Goal: Transaction & Acquisition: Purchase product/service

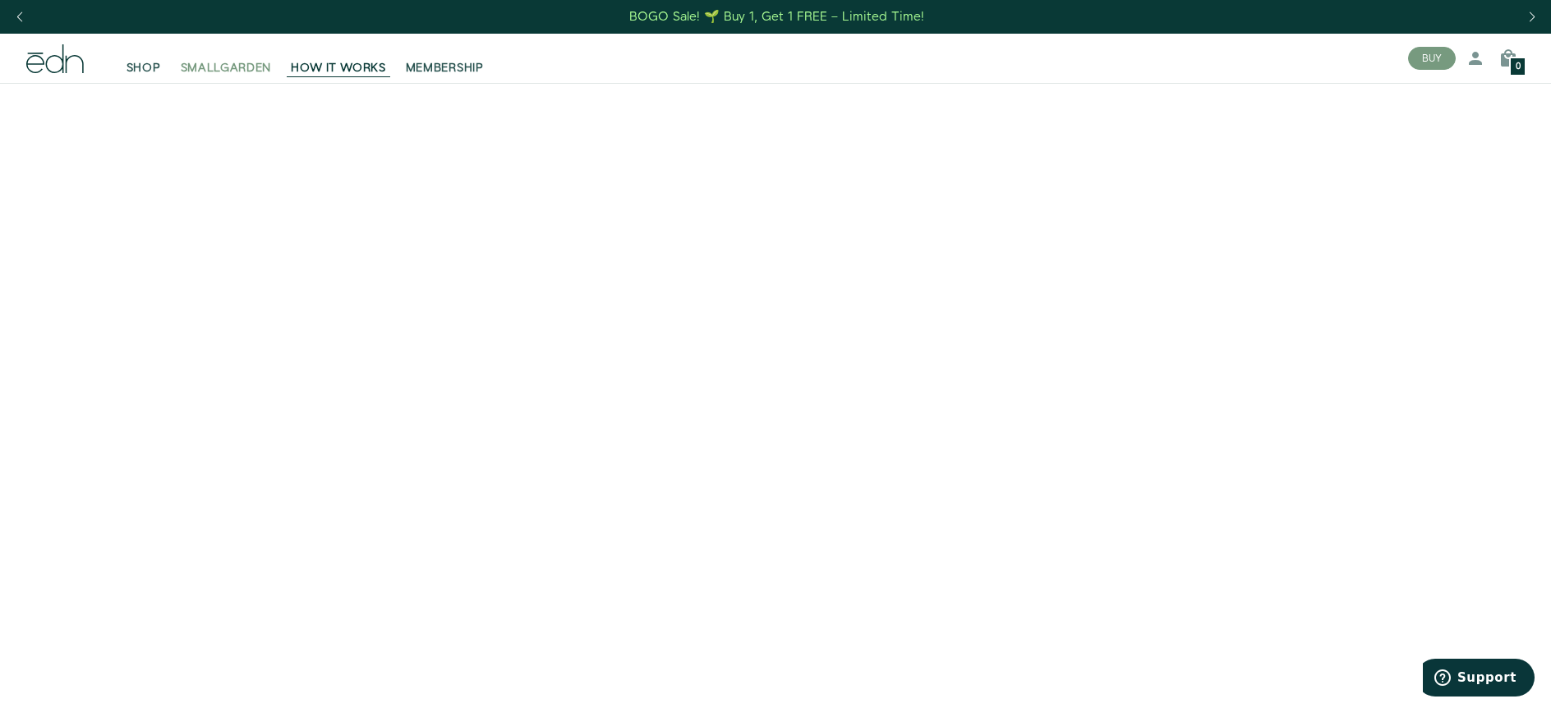
click at [242, 66] on span "SMALLGARDEN" at bounding box center [226, 68] width 91 height 16
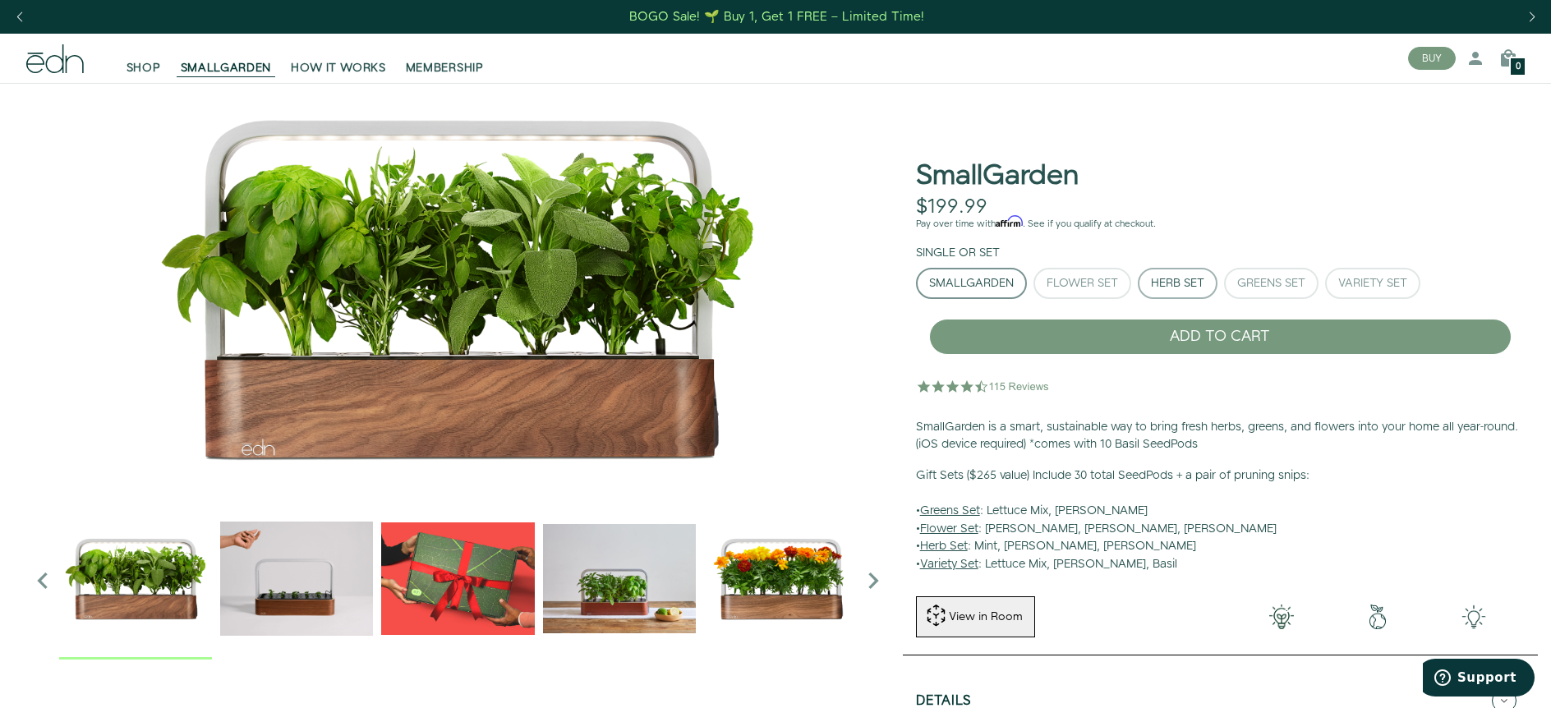
click at [1174, 278] on div "Herb Set" at bounding box center [1177, 284] width 53 height 12
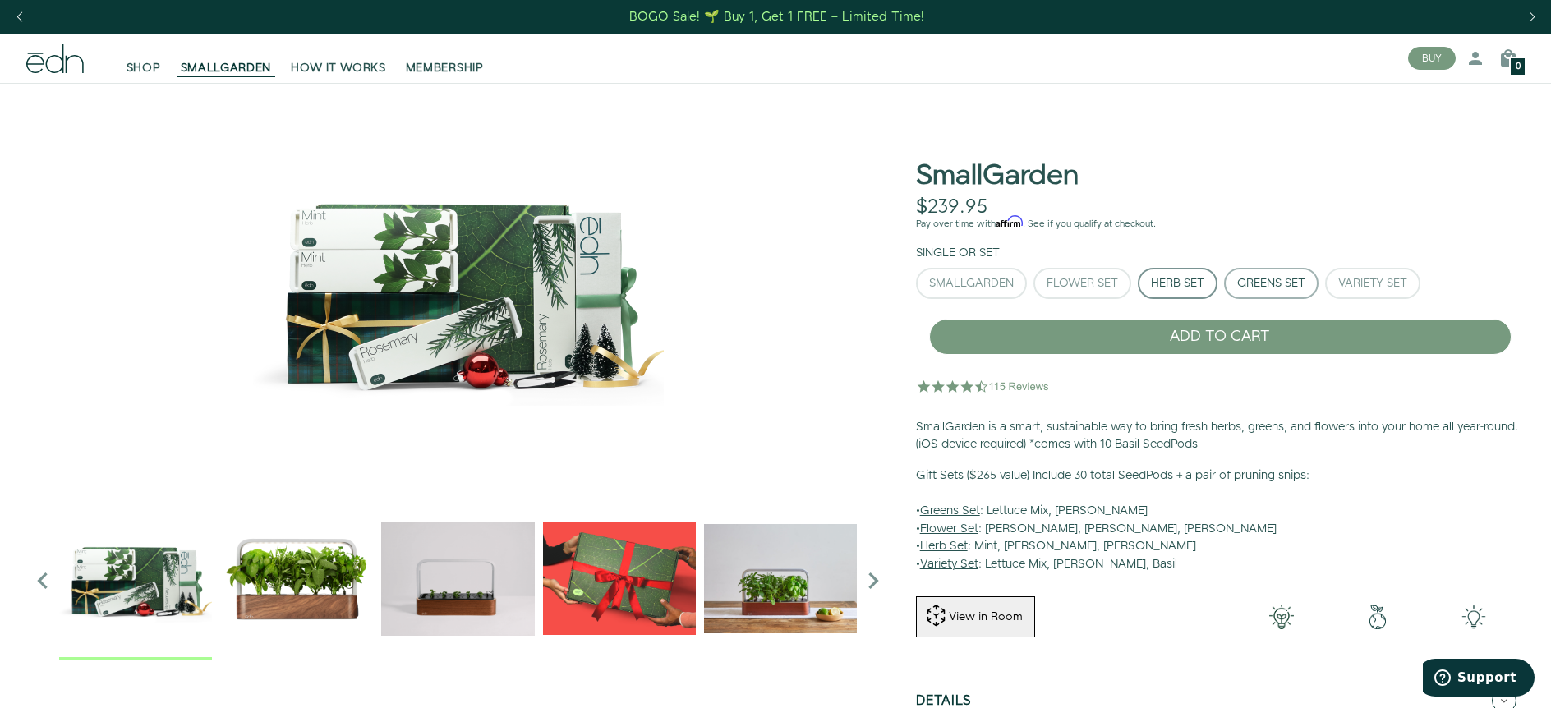
click at [1271, 278] on div "Greens Set" at bounding box center [1271, 284] width 68 height 12
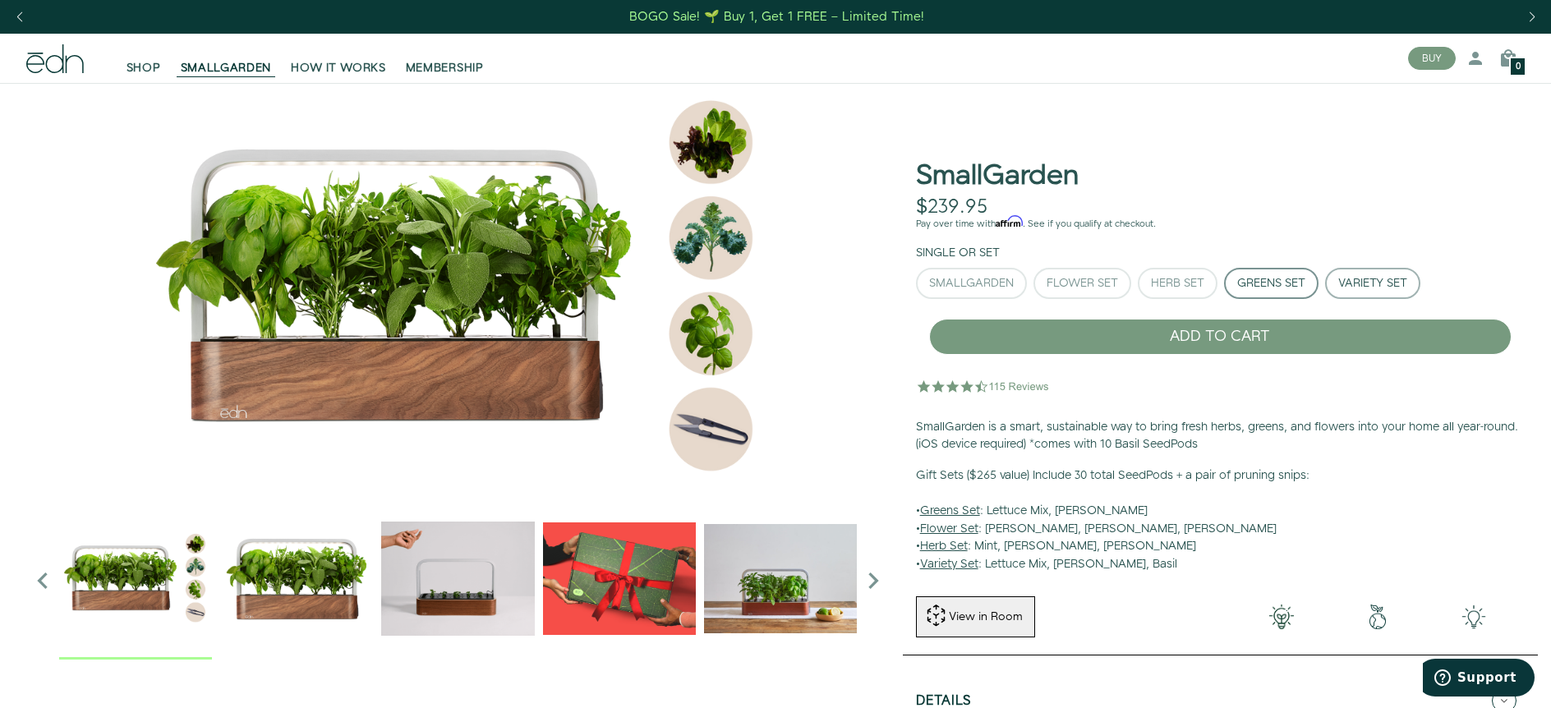
click at [1360, 292] on button "Variety Set" at bounding box center [1372, 283] width 95 height 31
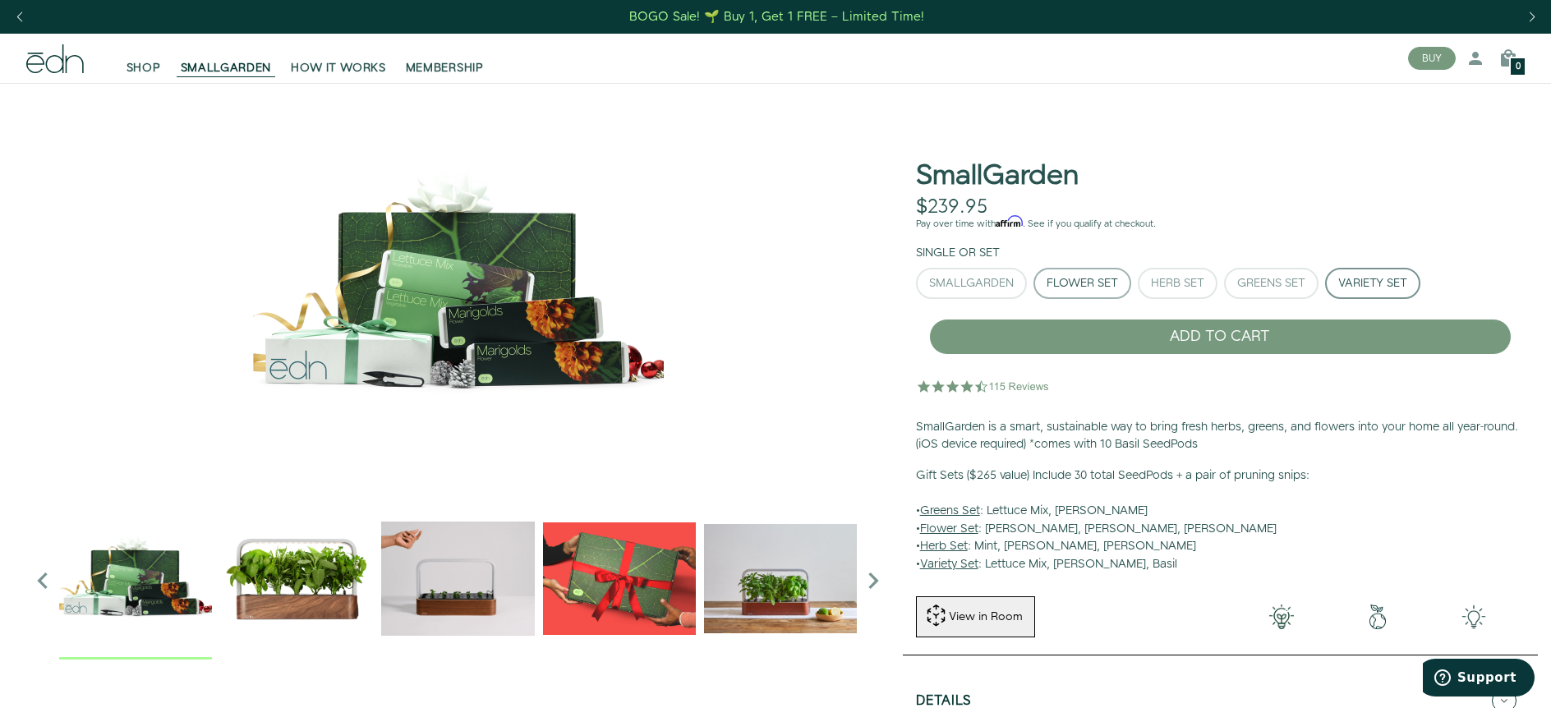
click at [1089, 286] on div "Flower Set" at bounding box center [1082, 284] width 71 height 12
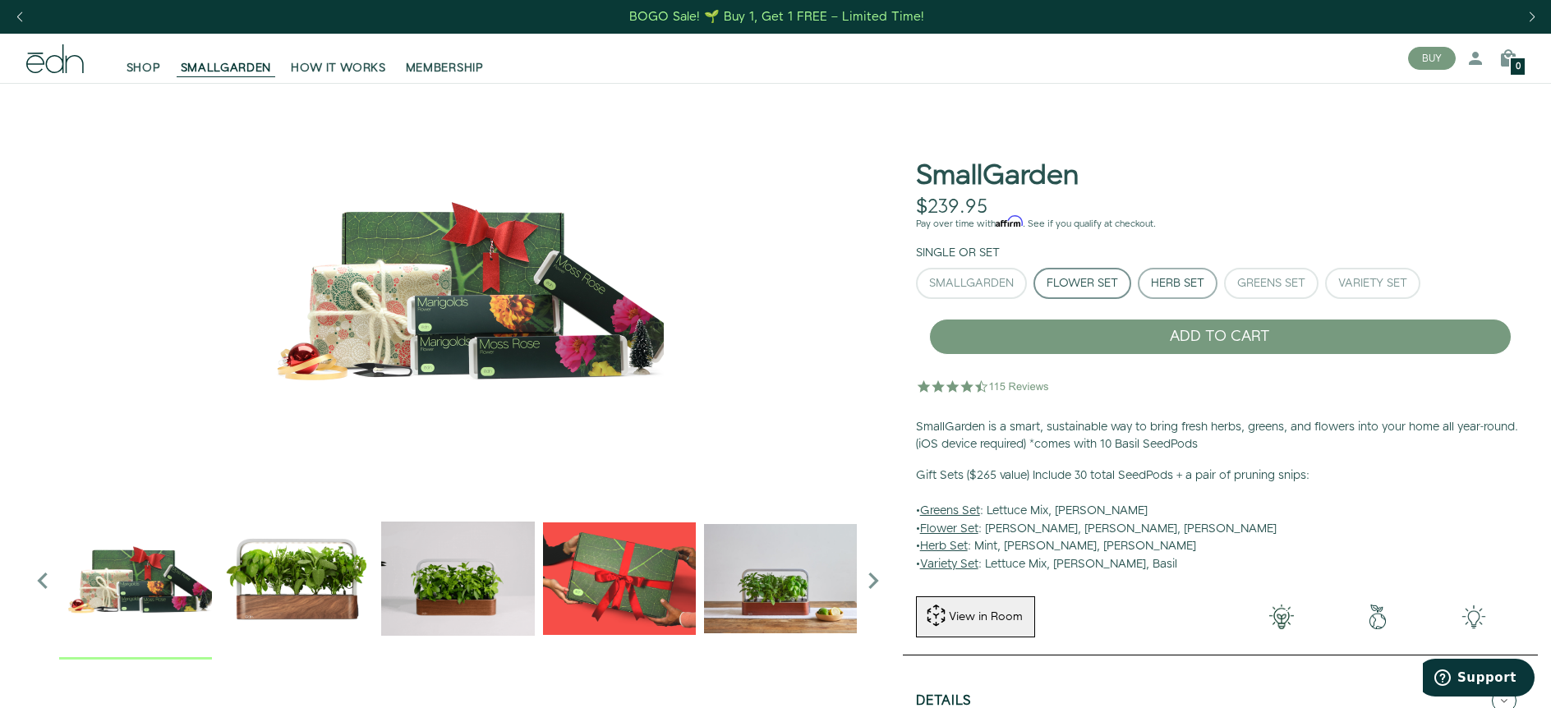
click at [1143, 291] on button "Herb Set" at bounding box center [1178, 283] width 80 height 31
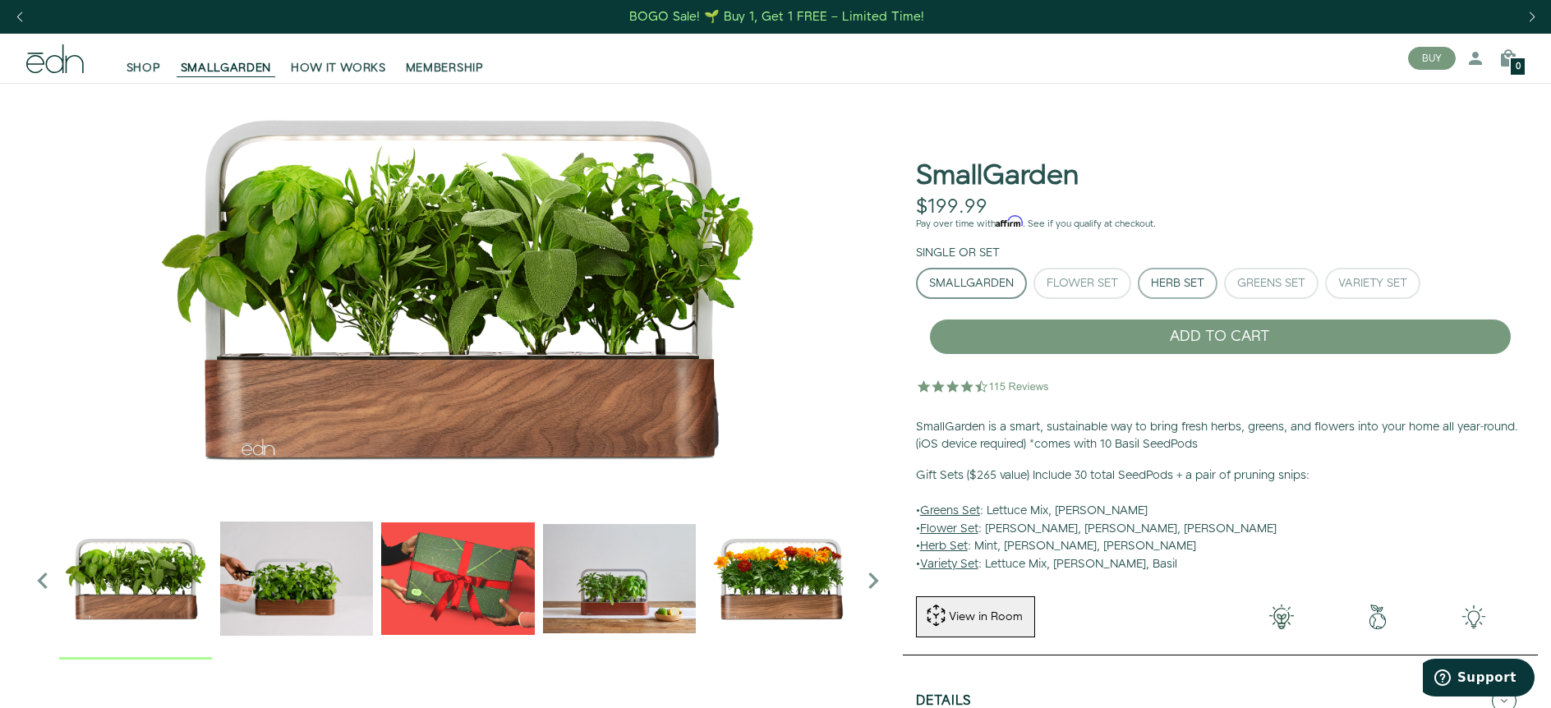
click at [1178, 288] on div "Herb Set" at bounding box center [1177, 284] width 53 height 12
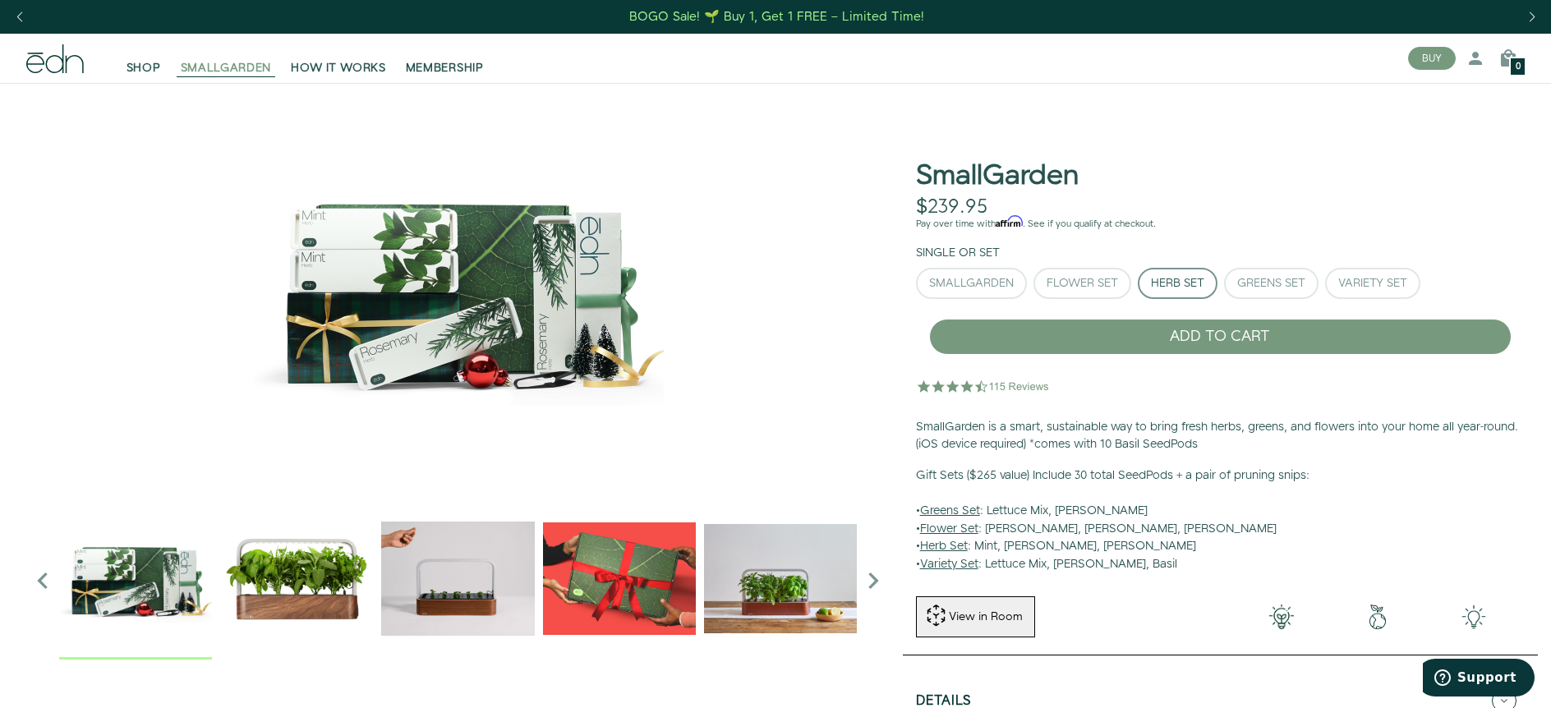
click at [238, 71] on span "SMALLGARDEN" at bounding box center [226, 68] width 91 height 16
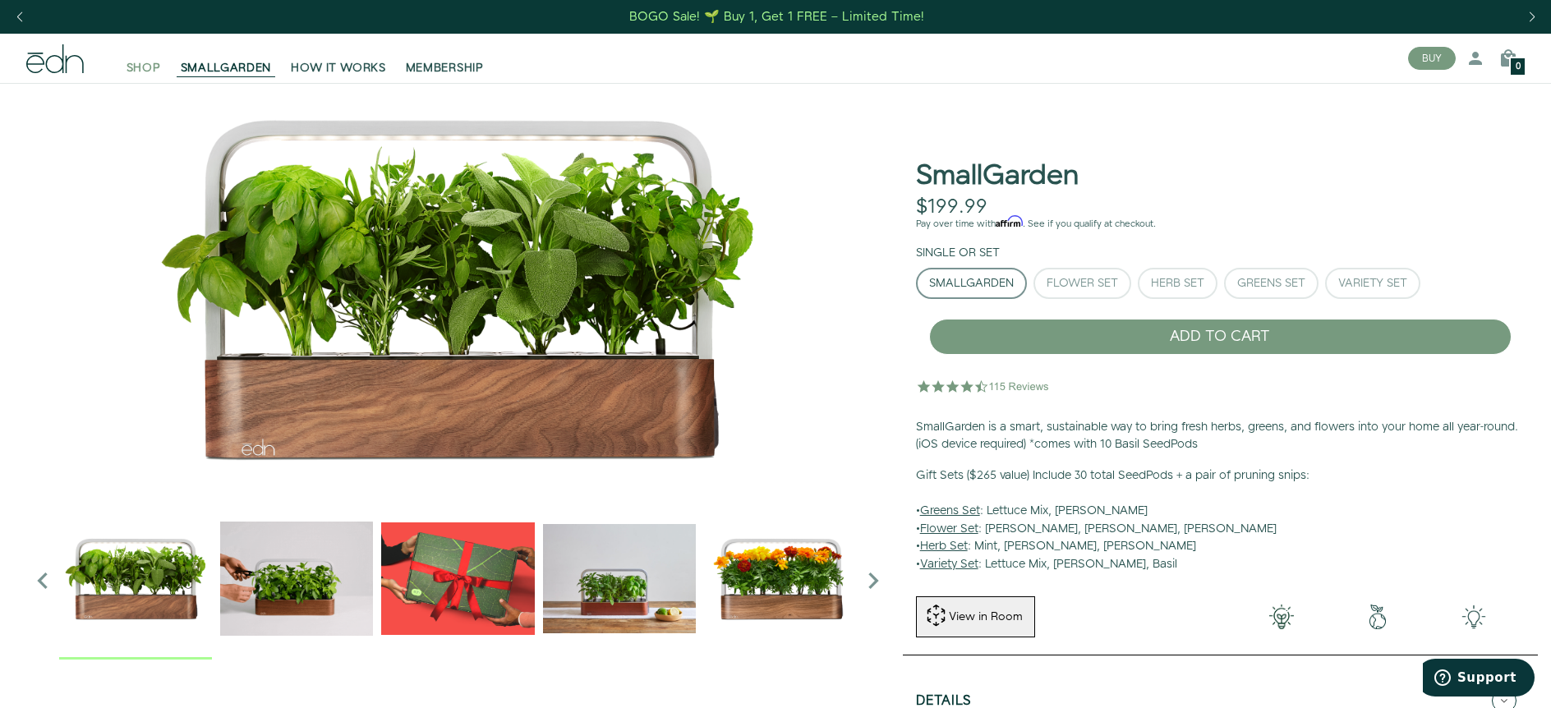
click at [159, 71] on span "SHOP" at bounding box center [144, 68] width 35 height 16
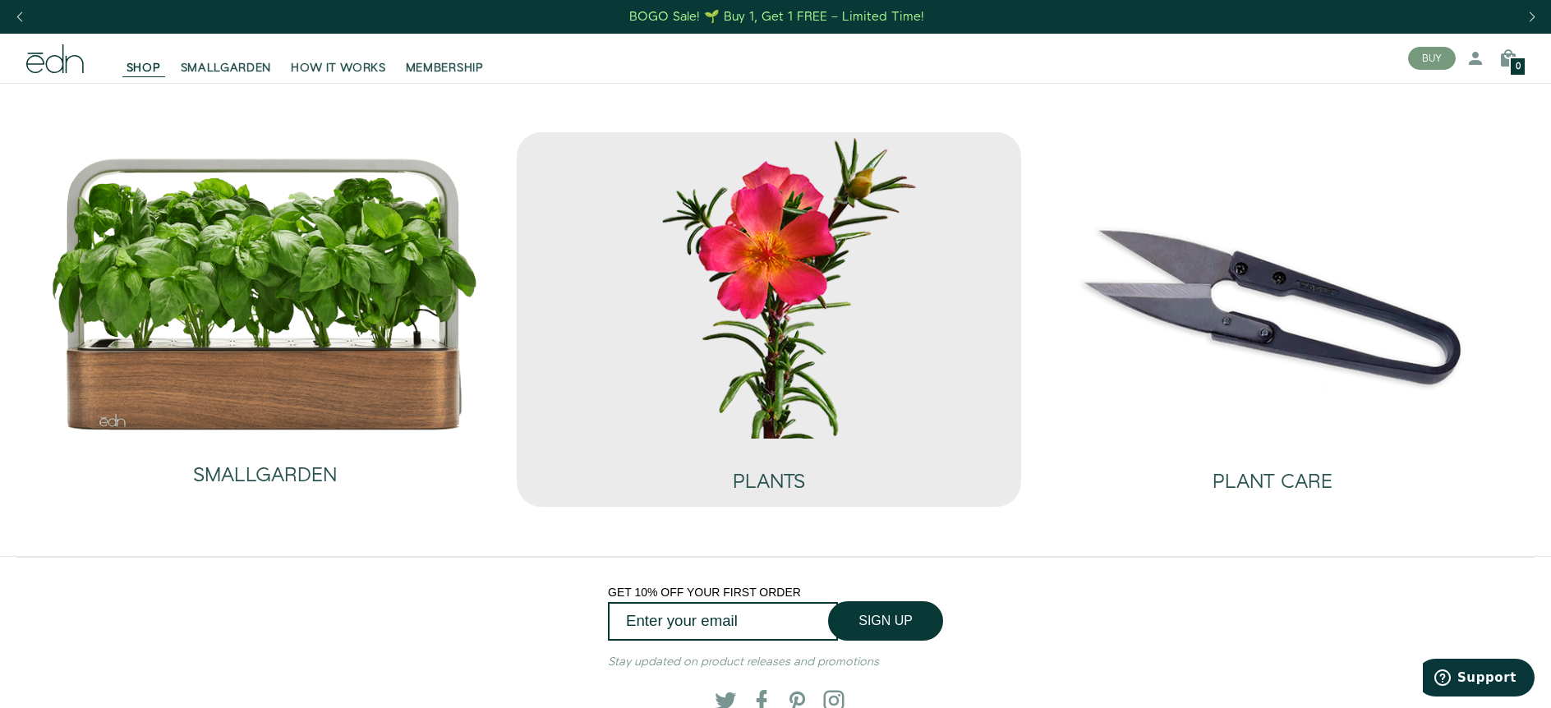
click at [745, 330] on img at bounding box center [768, 285] width 477 height 306
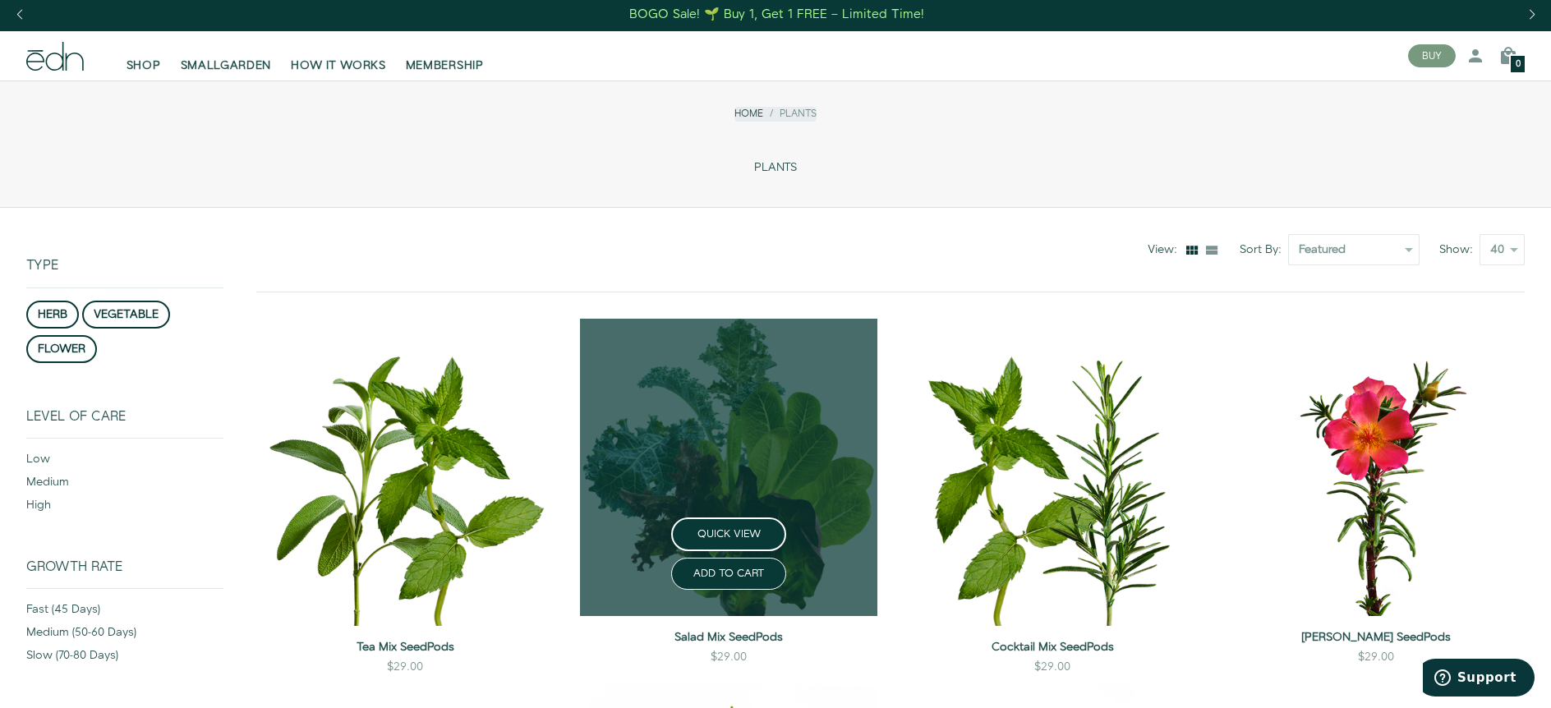
scroll to position [3, 0]
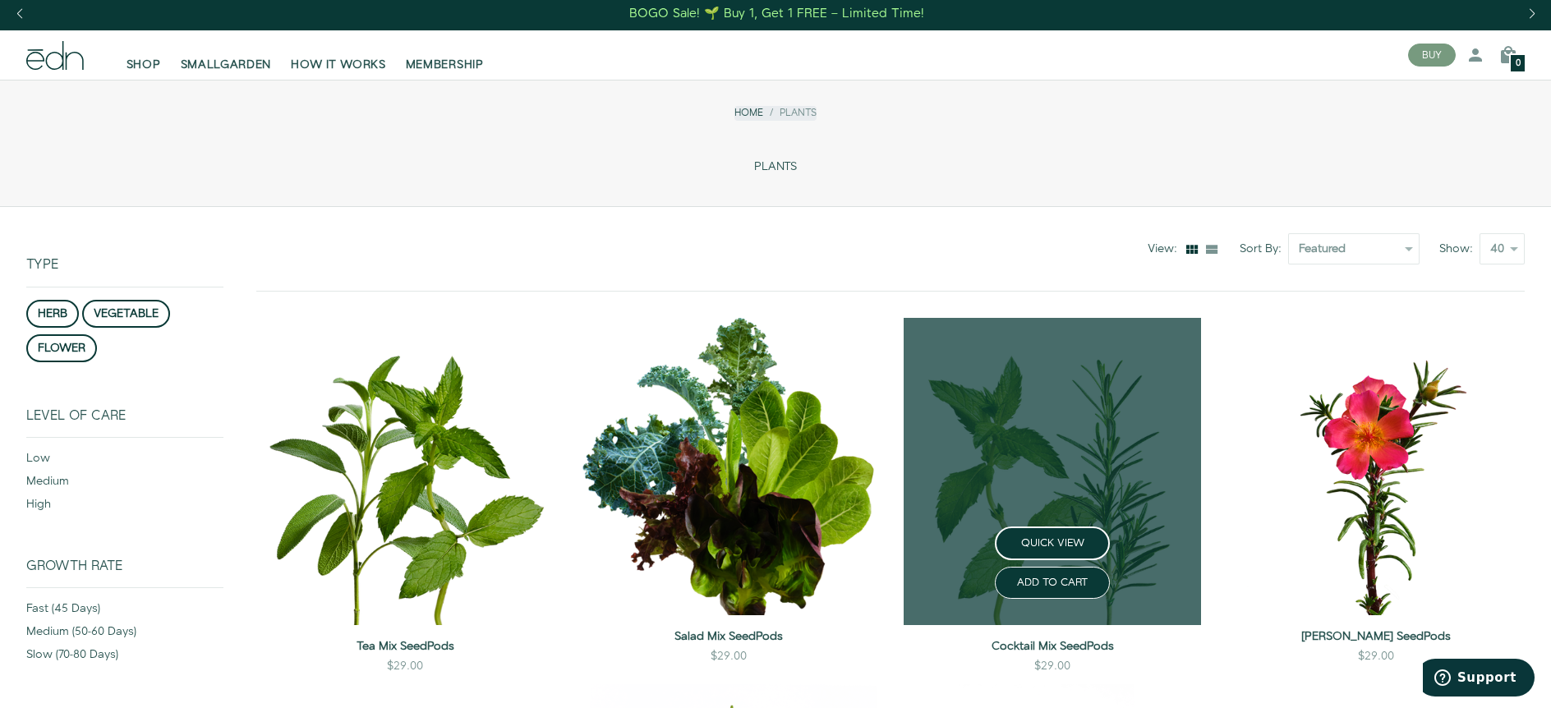
click at [1067, 453] on link at bounding box center [1052, 471] width 297 height 306
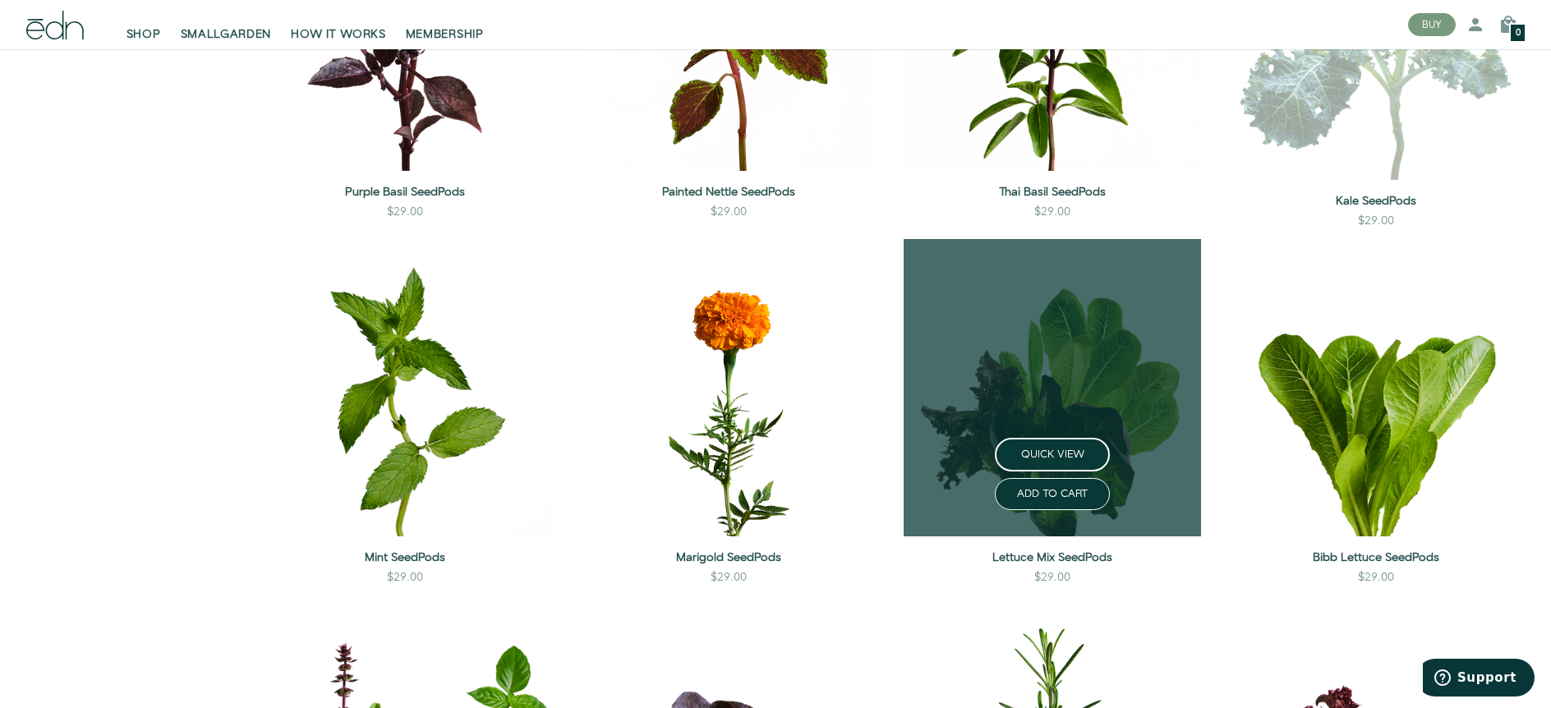
scroll to position [840, 0]
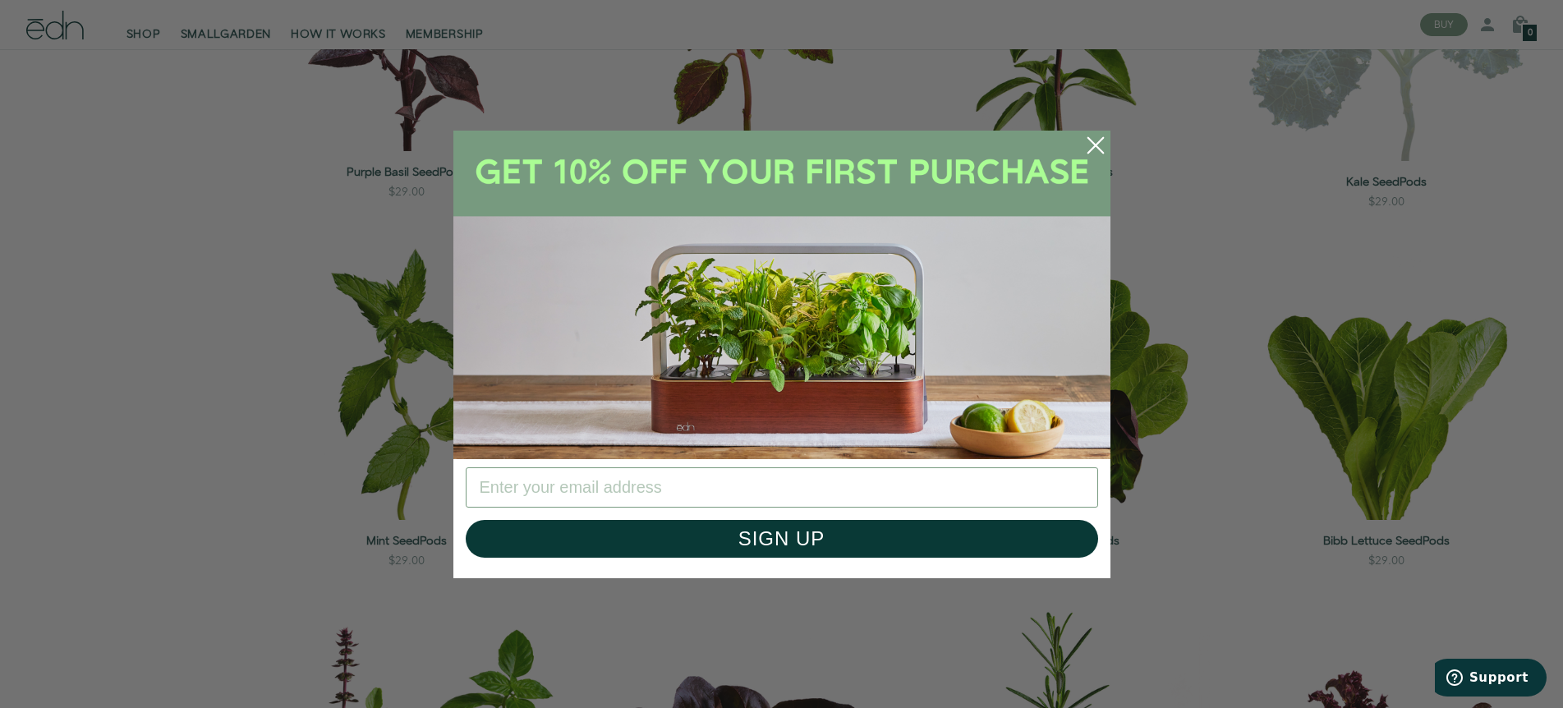
click at [1095, 146] on icon "Close dialog" at bounding box center [1095, 144] width 15 height 15
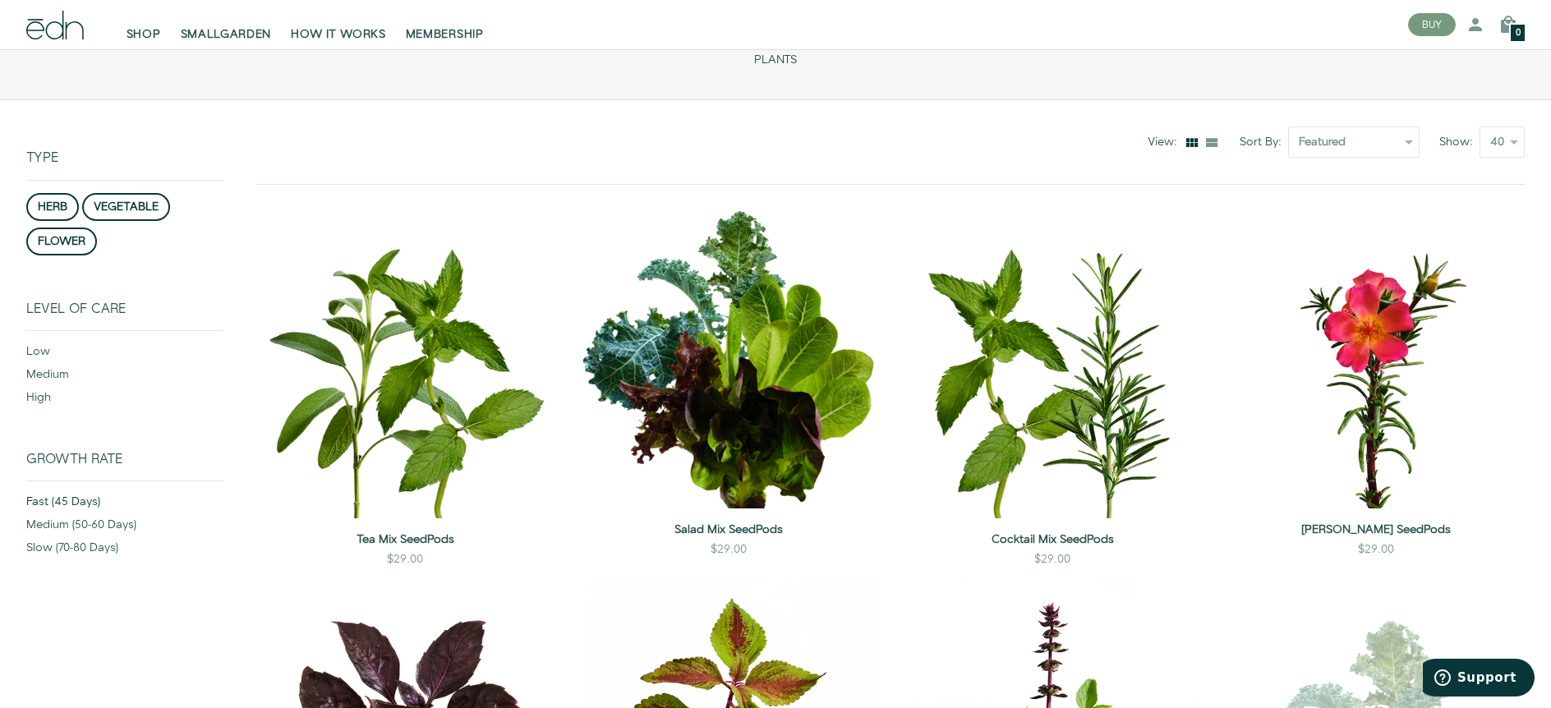
scroll to position [0, 0]
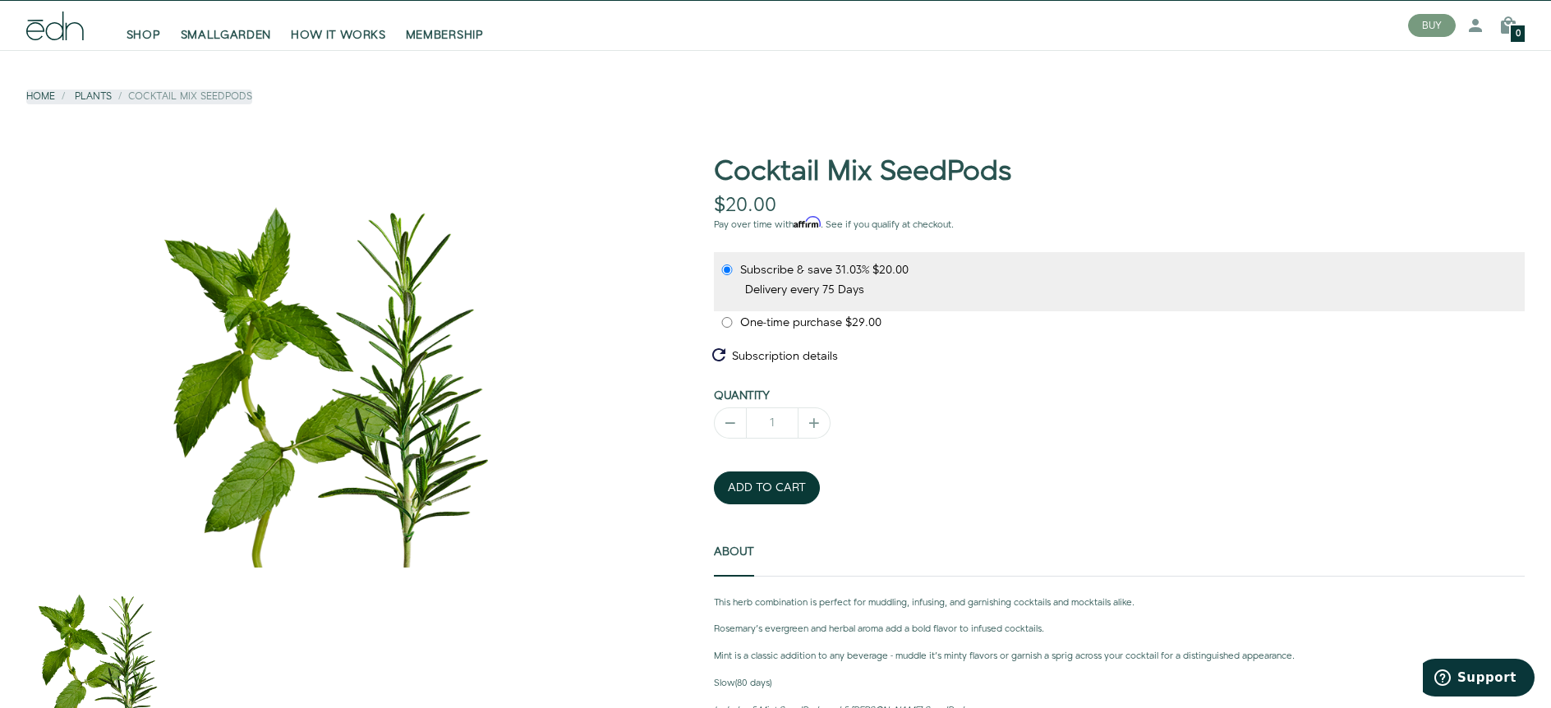
scroll to position [297, 0]
